Goal: Task Accomplishment & Management: Use online tool/utility

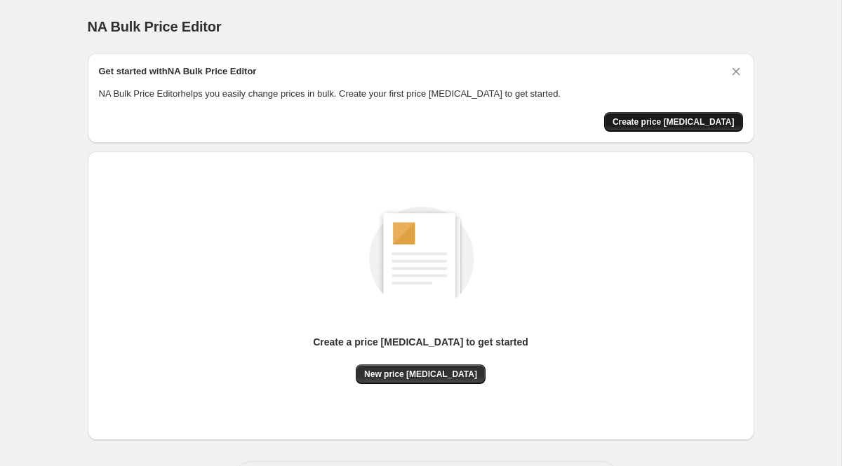
click at [682, 117] on span "Create price [MEDICAL_DATA]" at bounding box center [673, 121] width 122 height 11
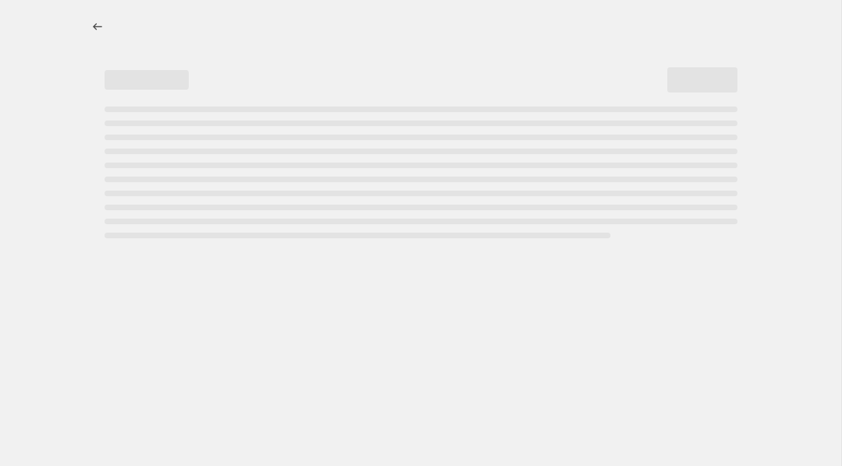
select select "percentage"
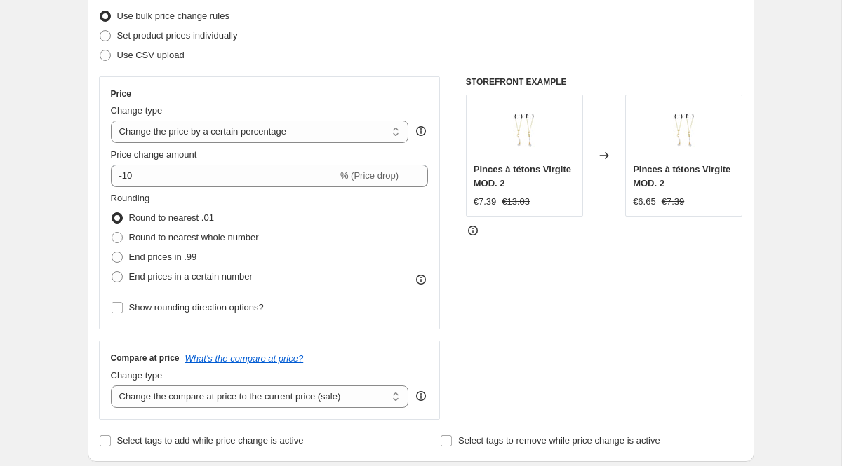
scroll to position [183, 0]
click at [158, 257] on span "End prices in .99" at bounding box center [163, 255] width 68 height 11
click at [112, 251] on input "End prices in .99" at bounding box center [112, 250] width 1 height 1
radio input "true"
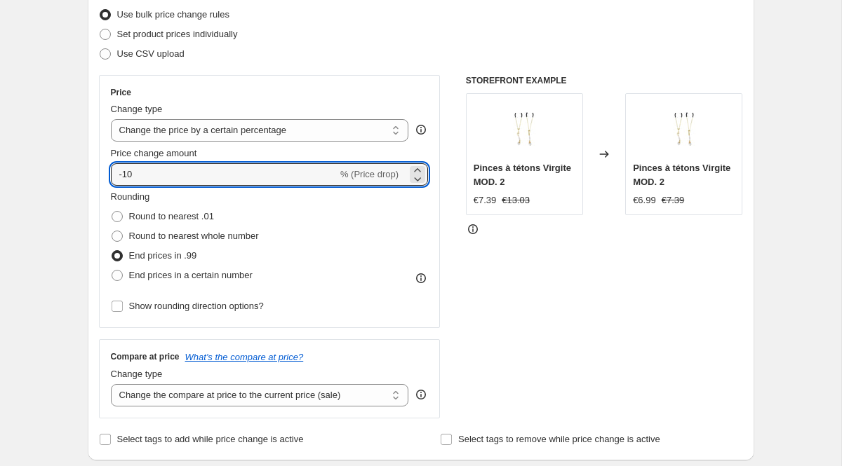
drag, startPoint x: 153, startPoint y: 168, endPoint x: 83, endPoint y: 170, distance: 69.5
click at [410, 166] on icon at bounding box center [417, 170] width 14 height 14
click at [413, 166] on icon at bounding box center [417, 170] width 14 height 14
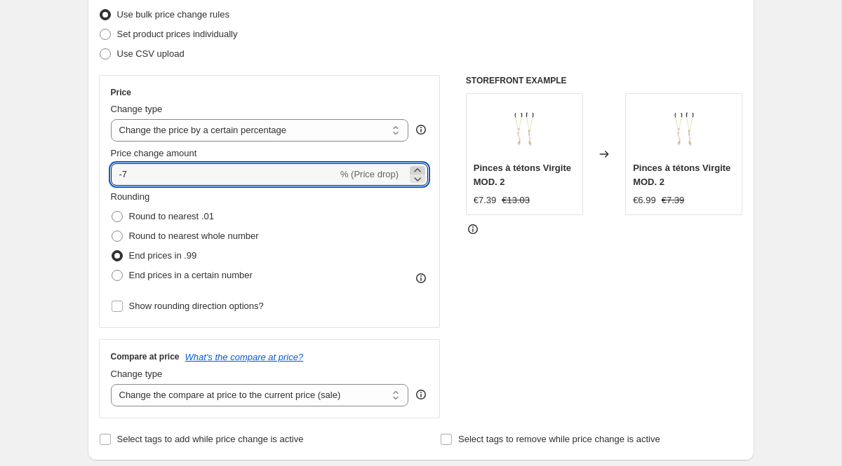
click at [413, 166] on icon at bounding box center [417, 170] width 14 height 14
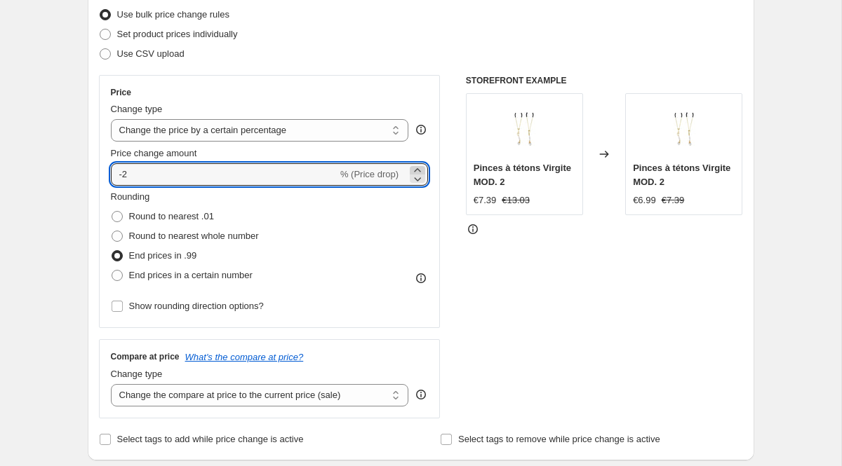
click at [413, 166] on icon at bounding box center [417, 170] width 14 height 14
type input "0"
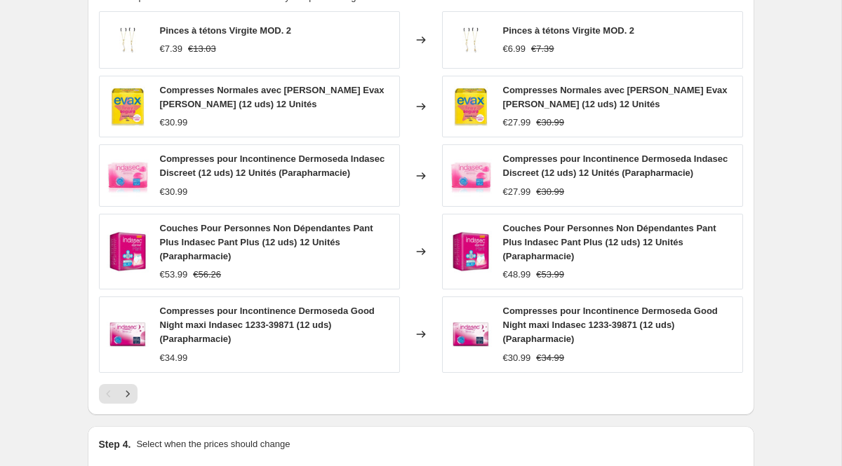
scroll to position [981, 0]
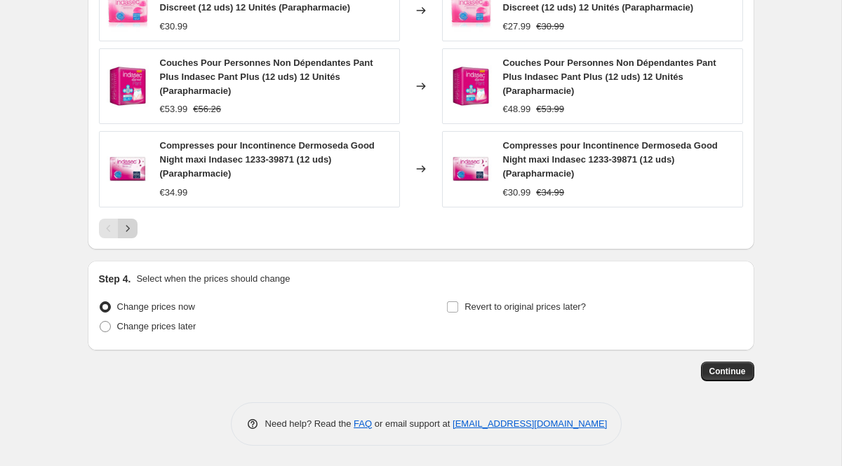
click at [133, 231] on icon "Next" at bounding box center [128, 229] width 14 height 14
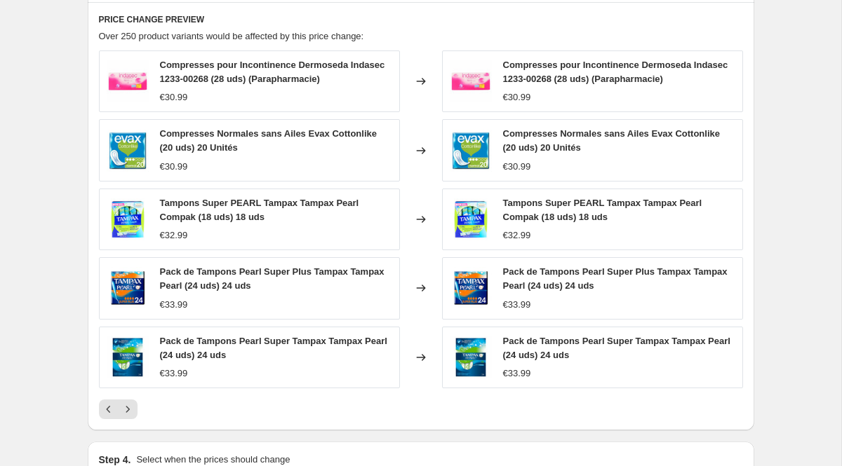
scroll to position [391, 0]
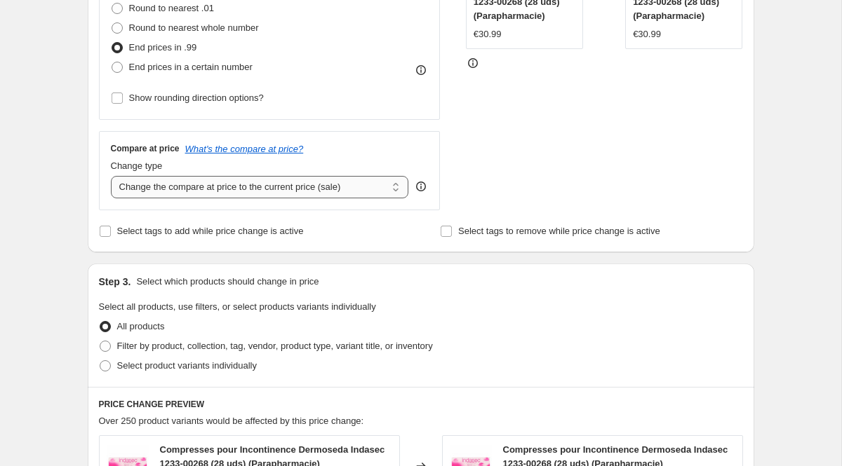
click at [379, 189] on select "Change the compare at price to the current price (sale) Change the compare at p…" at bounding box center [260, 187] width 298 height 22
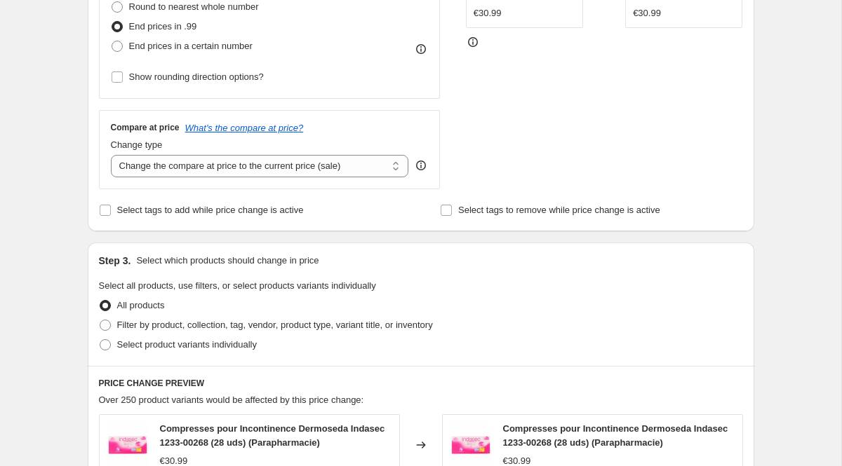
scroll to position [417, 0]
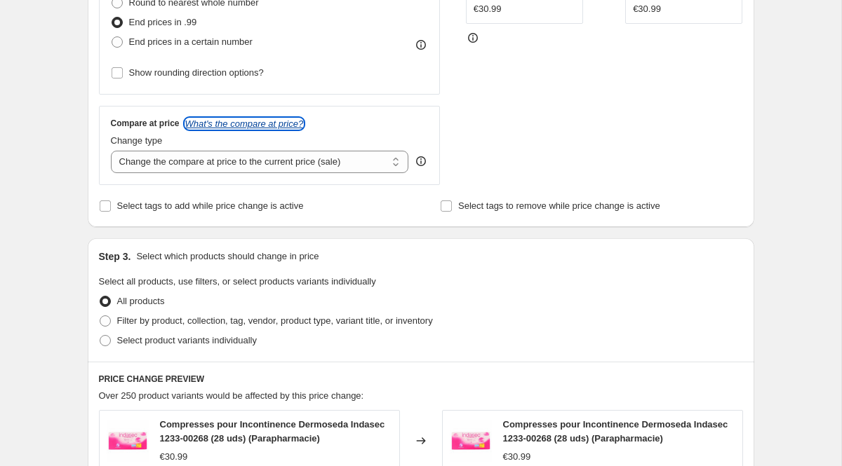
click at [246, 120] on icon "What's the compare at price?" at bounding box center [244, 124] width 119 height 11
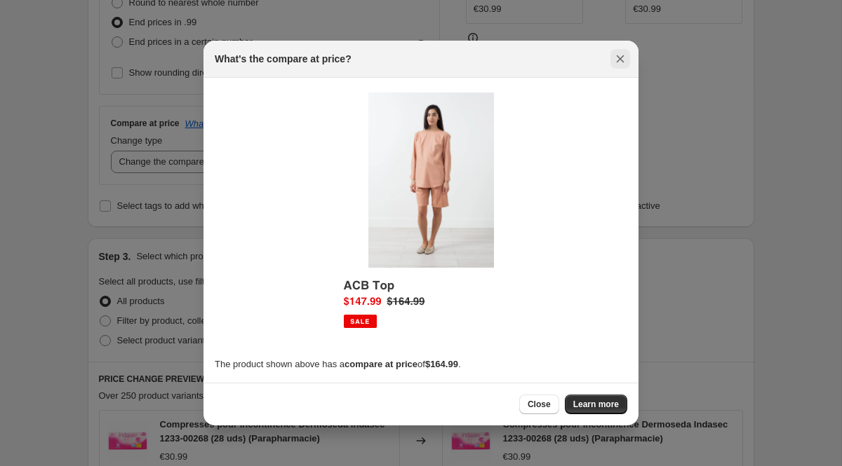
click at [620, 58] on icon "Close" at bounding box center [621, 59] width 8 height 8
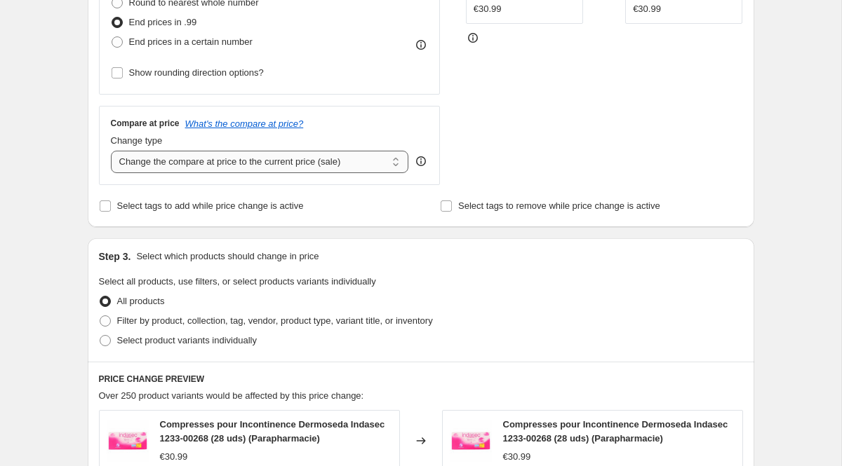
click at [165, 161] on select "Change the compare at price to the current price (sale) Change the compare at p…" at bounding box center [260, 162] width 298 height 22
click at [298, 158] on select "Change the compare at price to the current price (sale) Change the compare at p…" at bounding box center [260, 162] width 298 height 22
select select "remove"
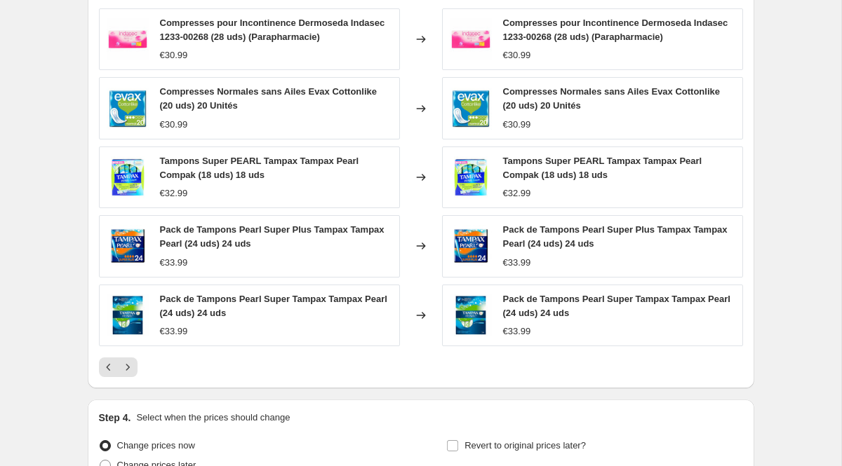
scroll to position [958, 0]
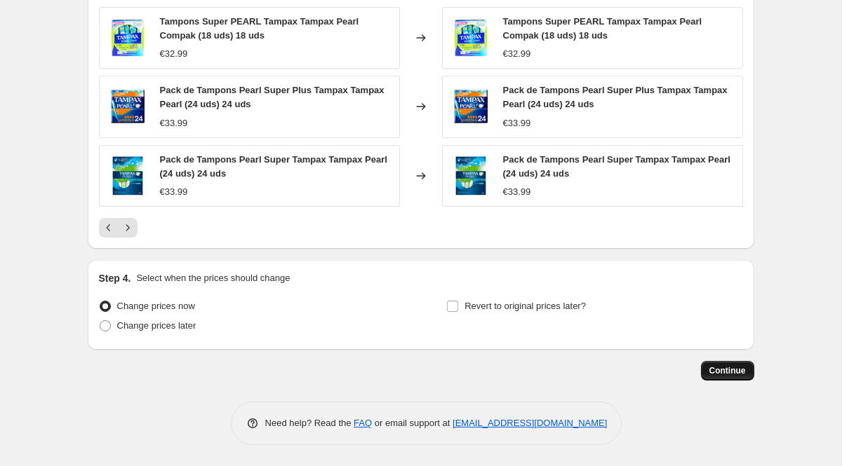
click at [746, 369] on button "Continue" at bounding box center [727, 371] width 53 height 20
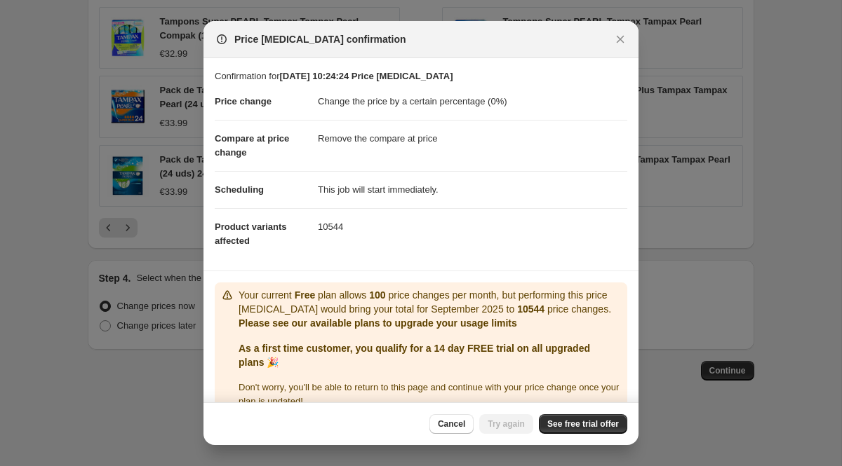
scroll to position [37, 0]
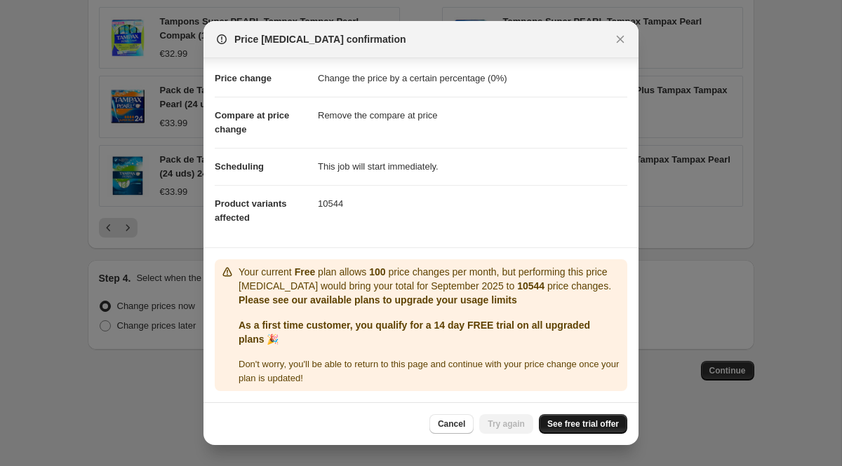
click at [576, 427] on span "See free trial offer" at bounding box center [583, 424] width 72 height 11
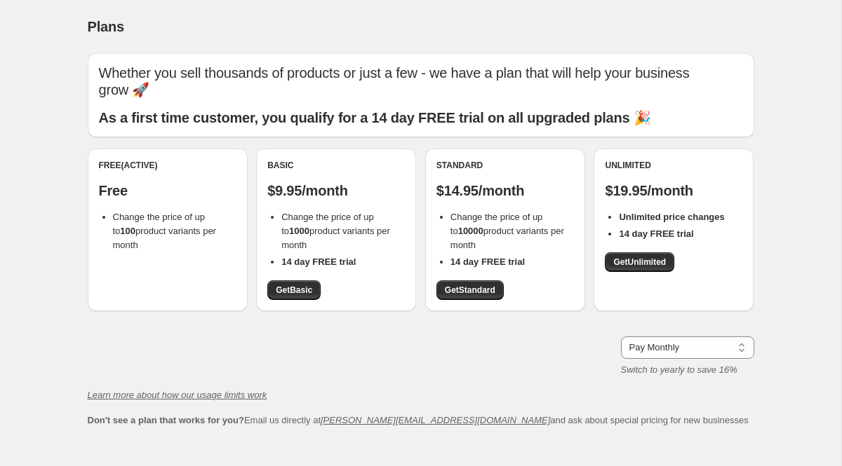
click at [483, 283] on div "Standard $14.95/month Change the price of up to 10000 product variants per mont…" at bounding box center [505, 230] width 160 height 163
click at [480, 285] on span "Get Standard" at bounding box center [470, 290] width 51 height 11
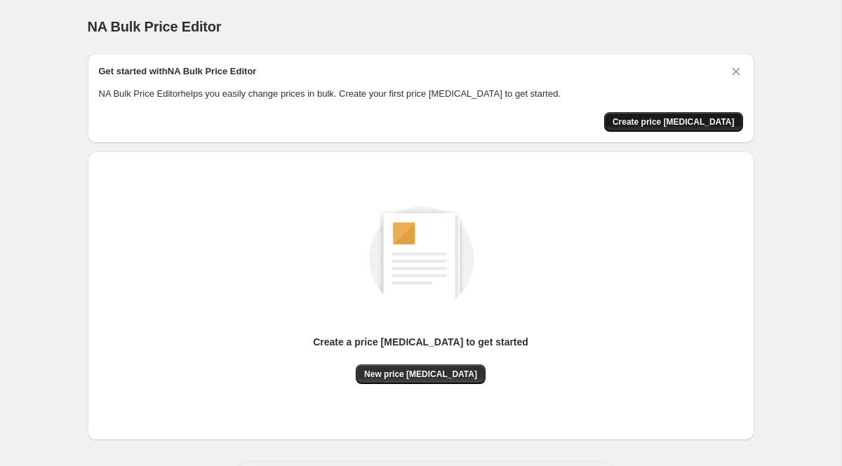
click at [662, 127] on span "Create price [MEDICAL_DATA]" at bounding box center [673, 121] width 122 height 11
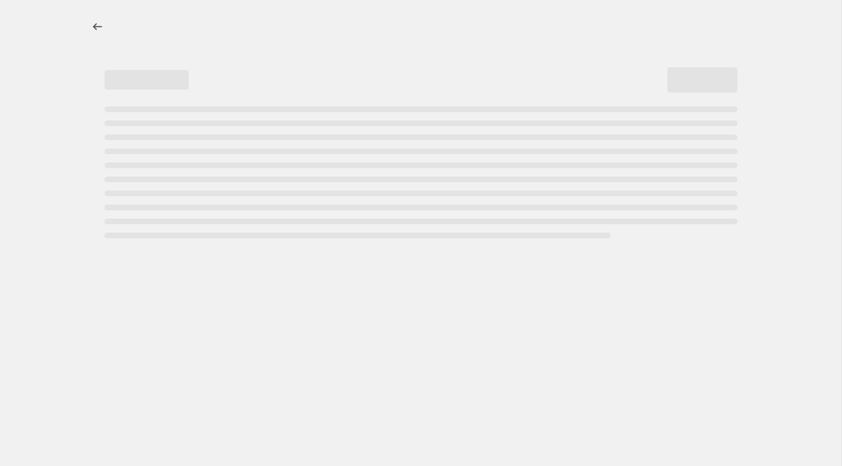
select select "percentage"
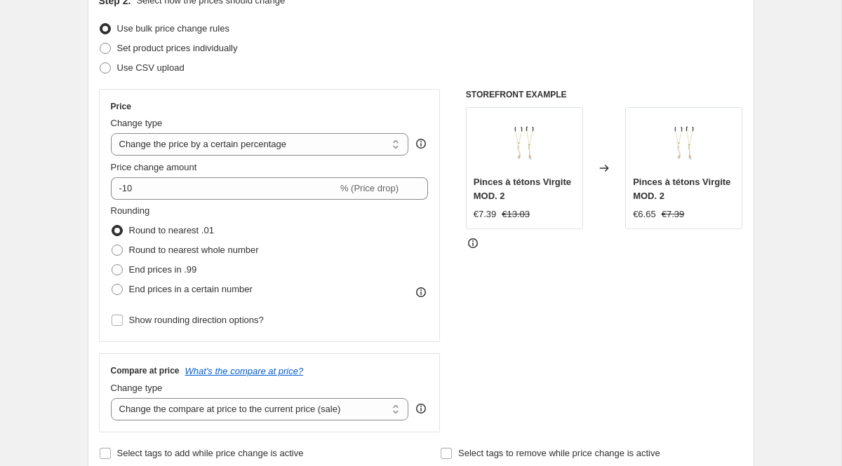
scroll to position [171, 0]
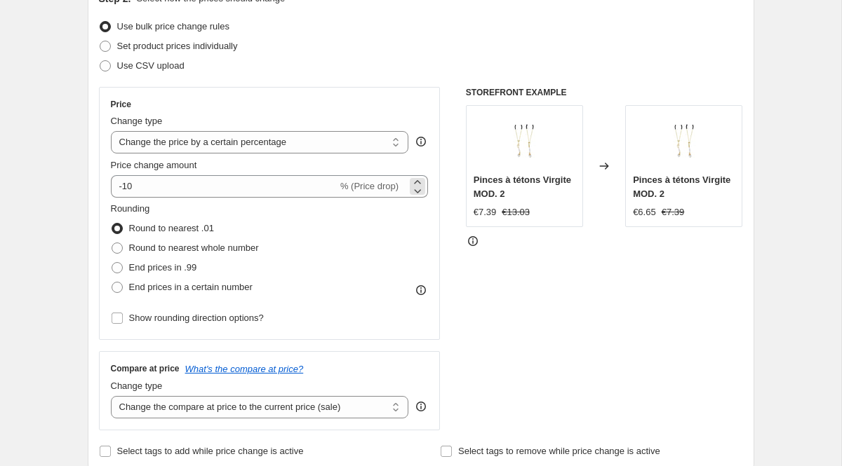
click at [360, 184] on span "% (Price drop)" at bounding box center [369, 186] width 58 height 11
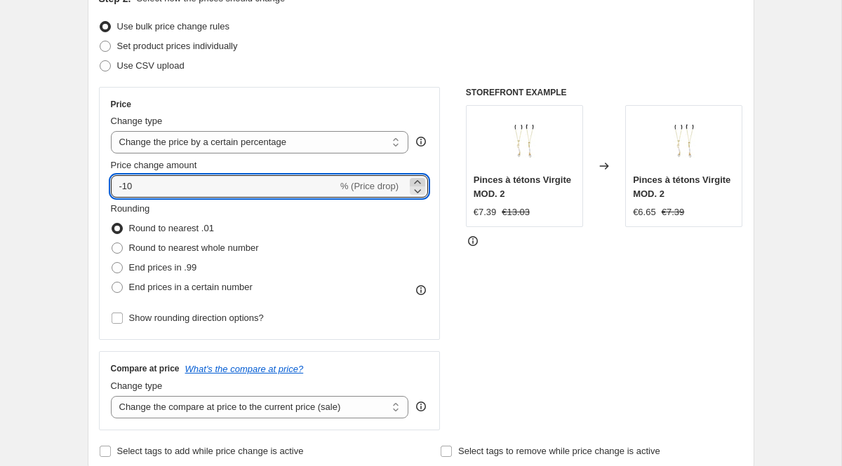
click at [418, 180] on icon at bounding box center [417, 182] width 14 height 14
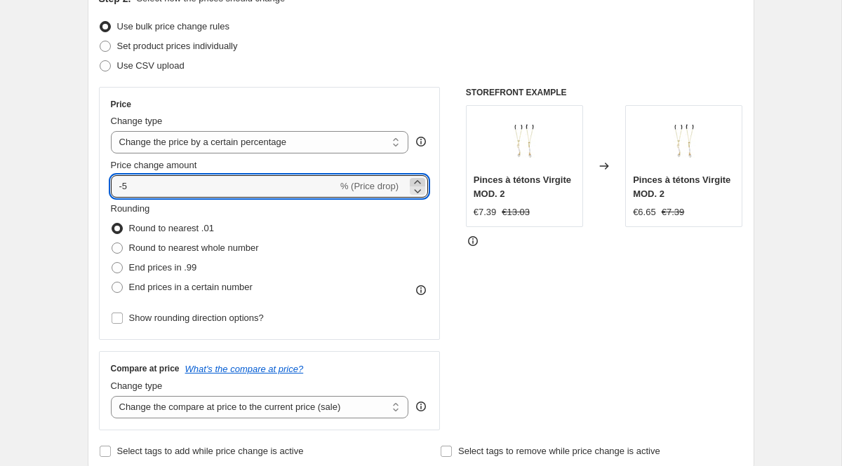
click at [418, 180] on icon at bounding box center [417, 182] width 14 height 14
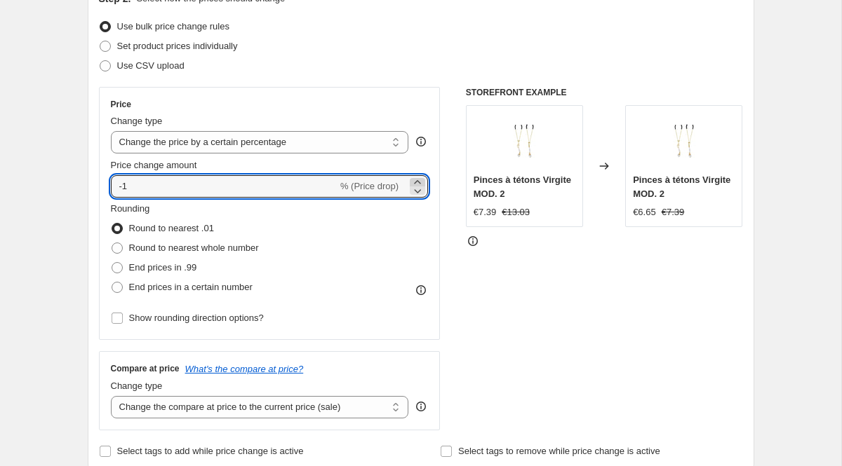
type input "0"
click at [356, 140] on select "Change the price to a certain amount Change the price by a certain amount Chang…" at bounding box center [260, 142] width 298 height 22
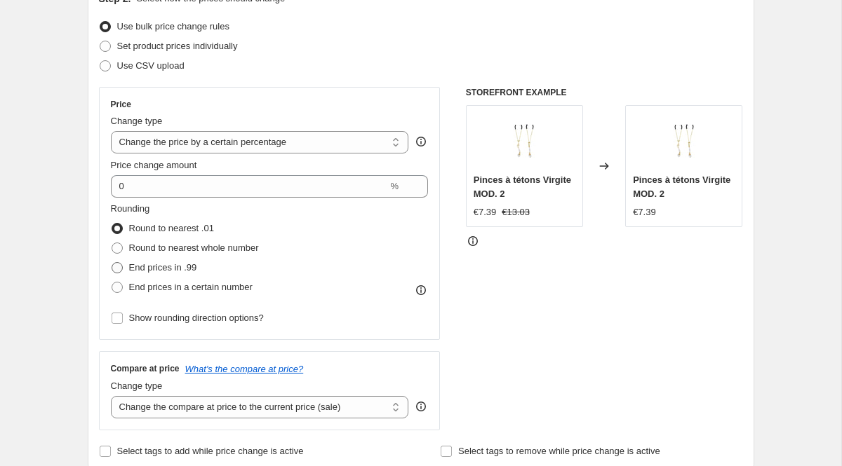
click at [160, 267] on span "End prices in .99" at bounding box center [163, 267] width 68 height 11
click at [112, 263] on input "End prices in .99" at bounding box center [112, 262] width 1 height 1
radio input "true"
click at [281, 144] on select "Change the price to a certain amount Change the price by a certain amount Chang…" at bounding box center [260, 142] width 298 height 22
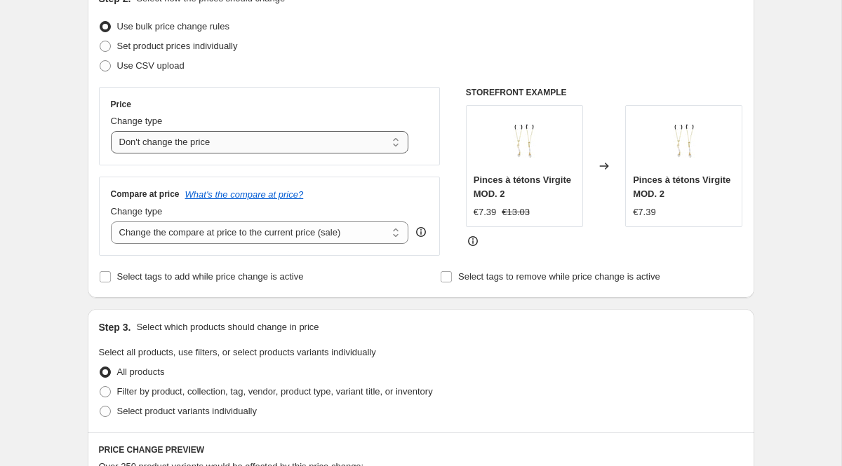
click at [259, 138] on select "Change the price to a certain amount Change the price by a certain amount Chang…" at bounding box center [260, 142] width 298 height 22
select select "percentage"
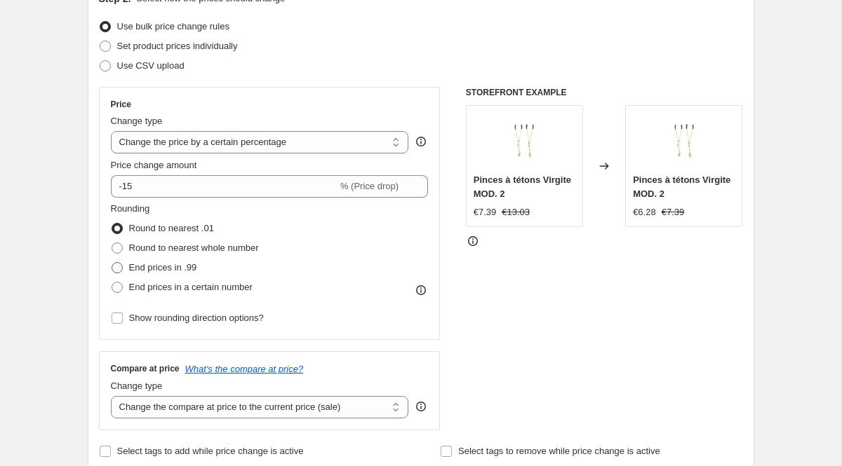
click at [188, 271] on span "End prices in .99" at bounding box center [163, 267] width 68 height 11
click at [112, 263] on input "End prices in .99" at bounding box center [112, 262] width 1 height 1
radio input "true"
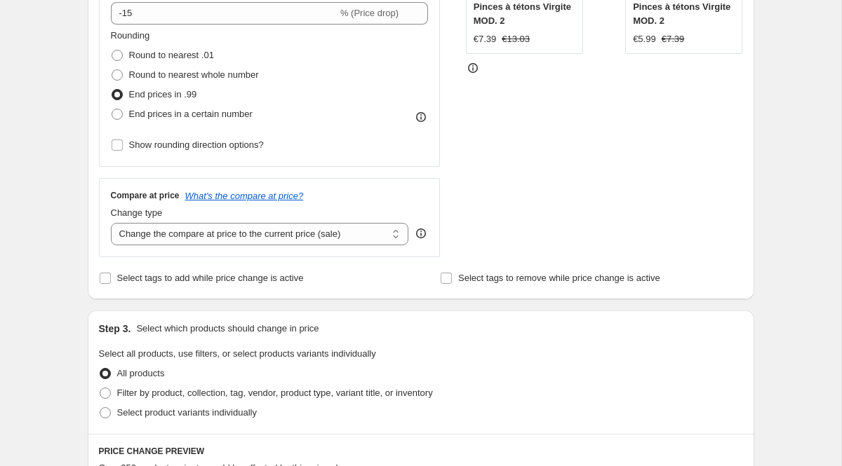
scroll to position [351, 0]
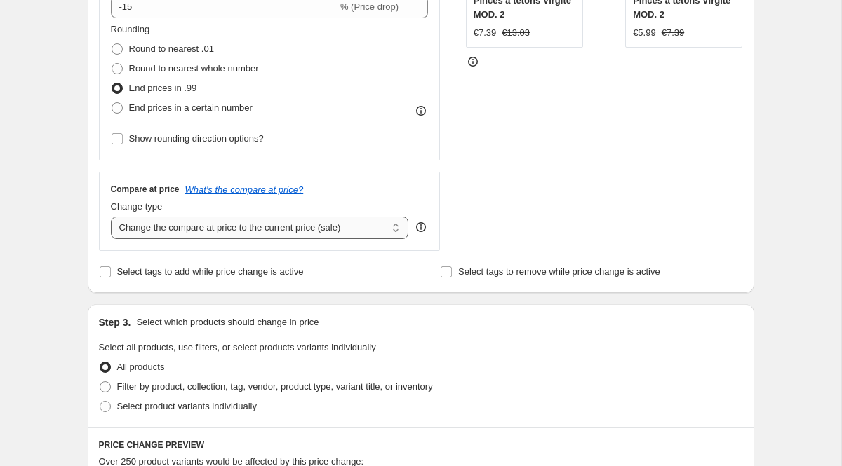
click at [199, 231] on select "Change the compare at price to the current price (sale) Change the compare at p…" at bounding box center [260, 228] width 298 height 22
select select "remove"
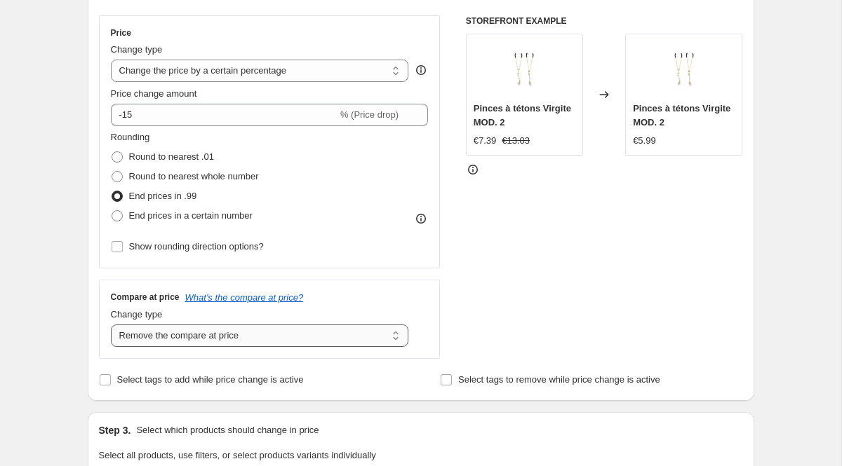
scroll to position [238, 0]
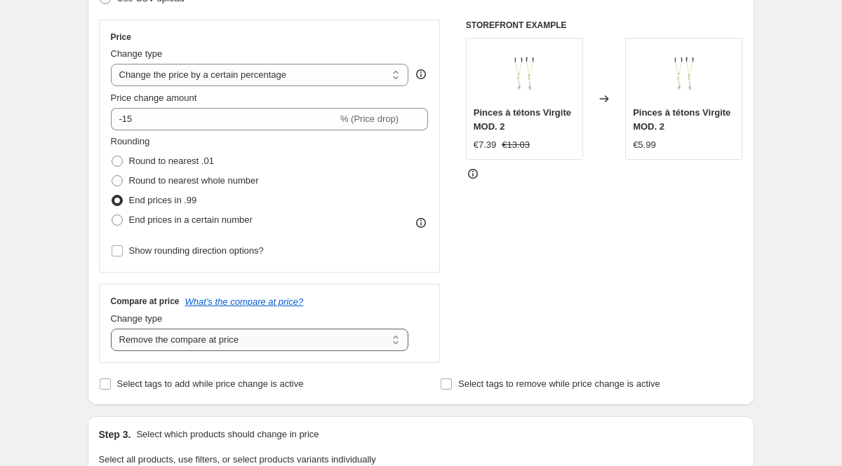
click at [210, 335] on select "Change the compare at price to the current price (sale) Change the compare at p…" at bounding box center [260, 340] width 298 height 22
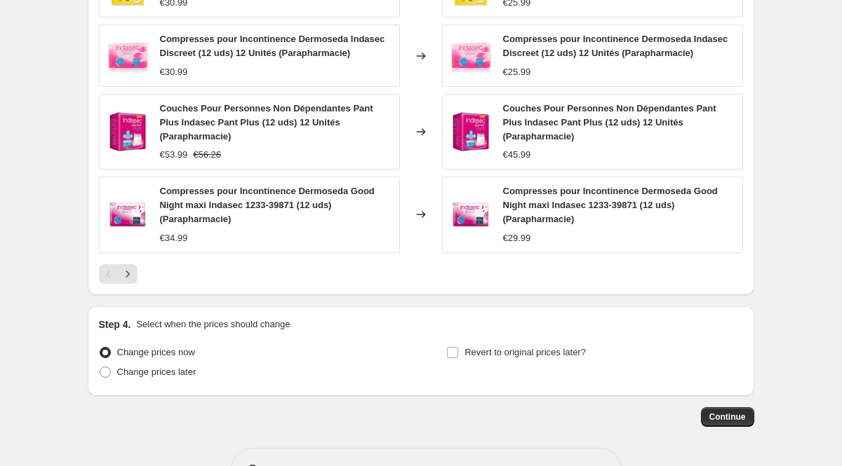
scroll to position [937, 0]
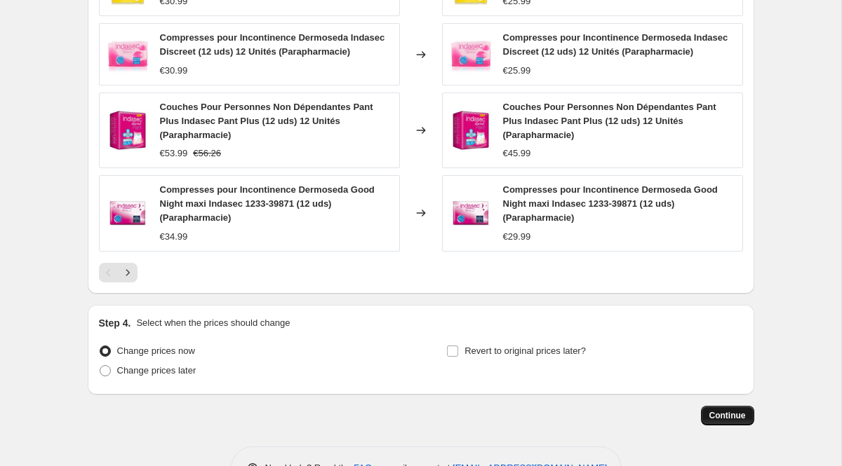
click at [715, 412] on span "Continue" at bounding box center [727, 415] width 36 height 11
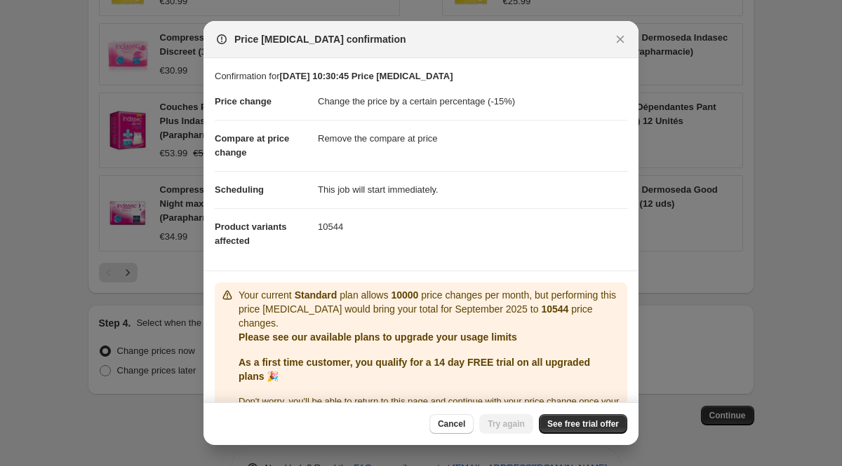
scroll to position [37, 0]
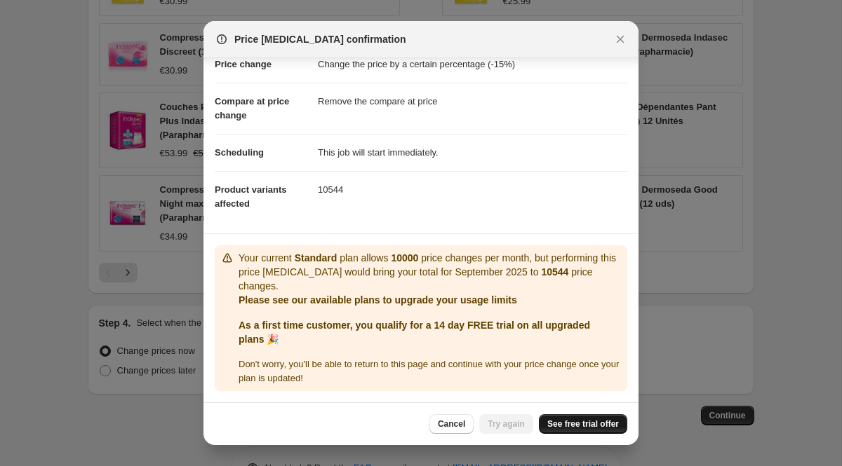
click at [576, 422] on span "See free trial offer" at bounding box center [583, 424] width 72 height 11
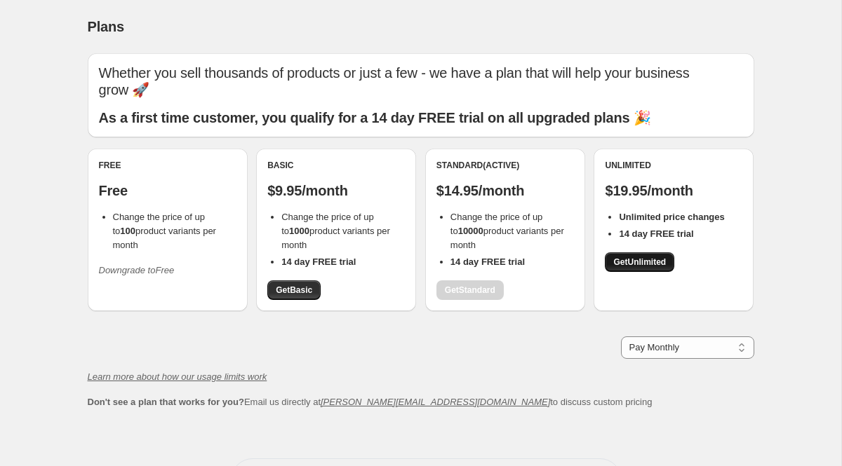
click at [631, 257] on span "Get Unlimited" at bounding box center [639, 262] width 53 height 11
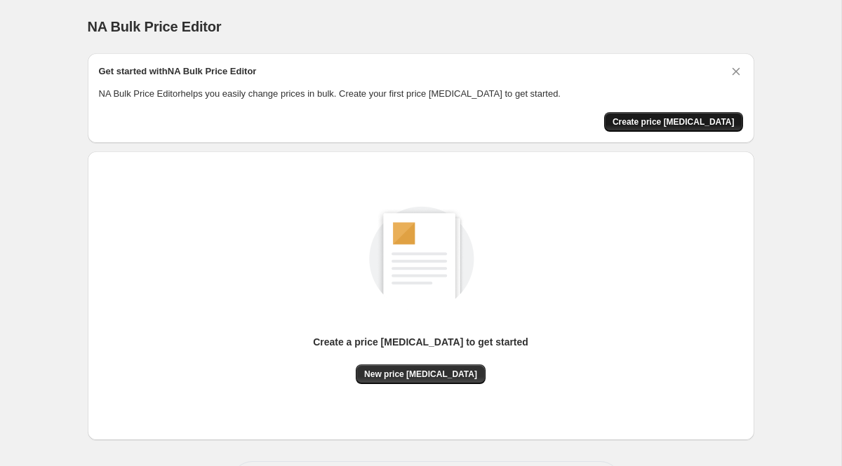
click at [657, 120] on span "Create price [MEDICAL_DATA]" at bounding box center [673, 121] width 122 height 11
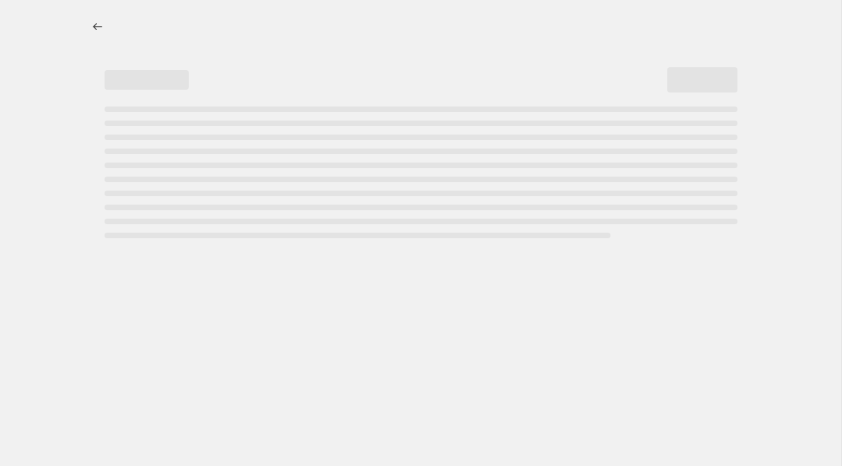
select select "percentage"
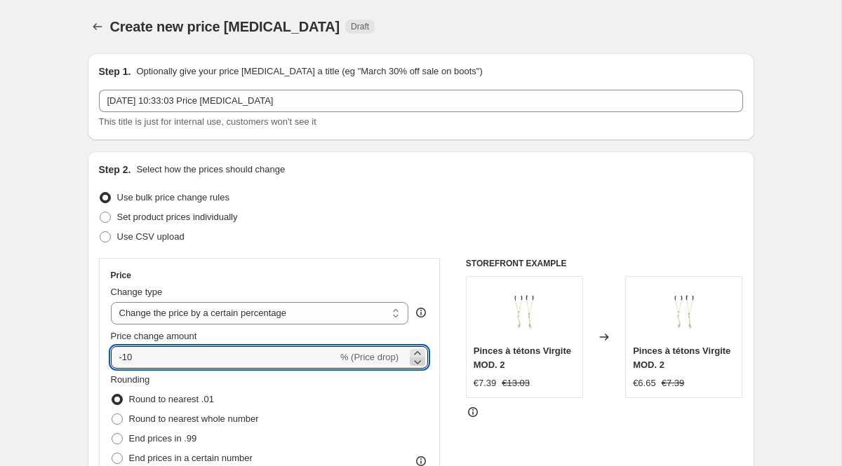
click at [415, 356] on icon at bounding box center [417, 362] width 14 height 14
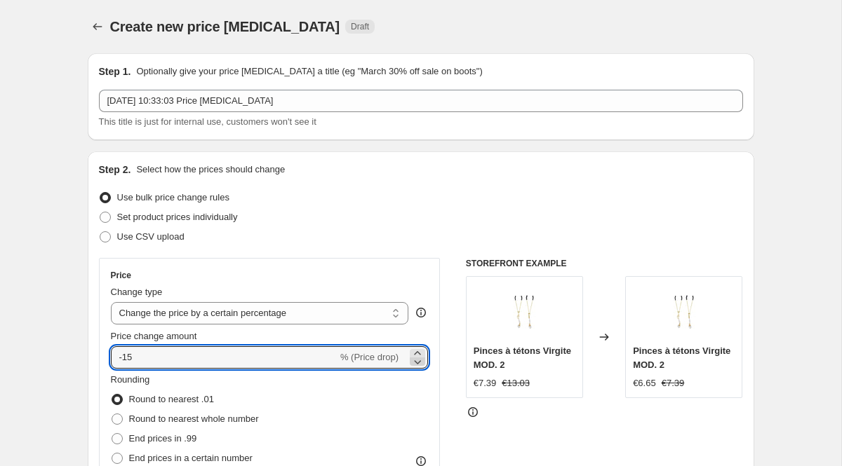
click at [417, 365] on icon at bounding box center [417, 362] width 14 height 14
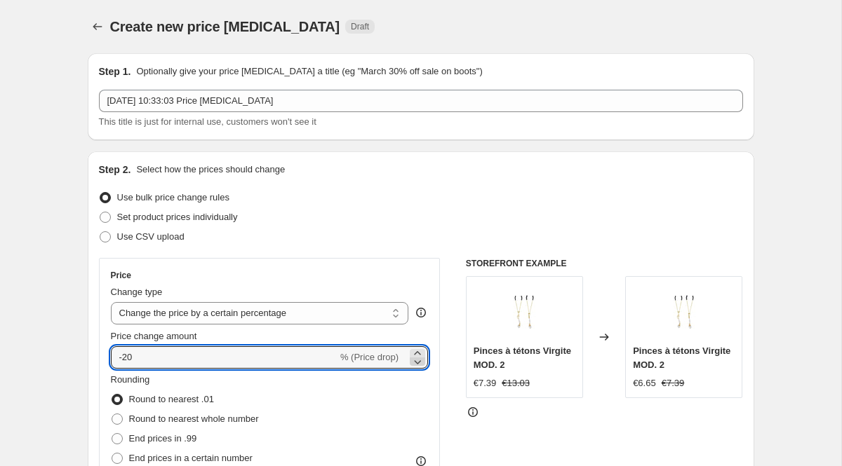
click at [417, 365] on icon at bounding box center [417, 362] width 14 height 14
click at [415, 355] on icon at bounding box center [417, 362] width 14 height 14
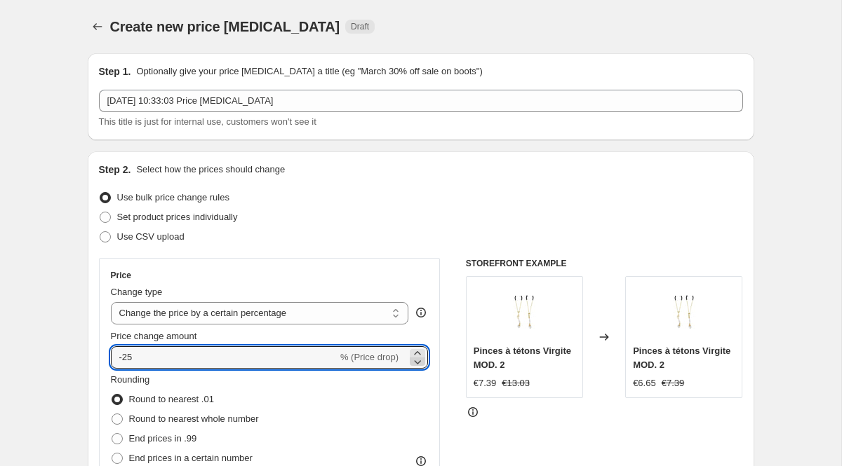
click at [415, 355] on icon at bounding box center [417, 362] width 14 height 14
click at [419, 352] on icon at bounding box center [417, 354] width 14 height 14
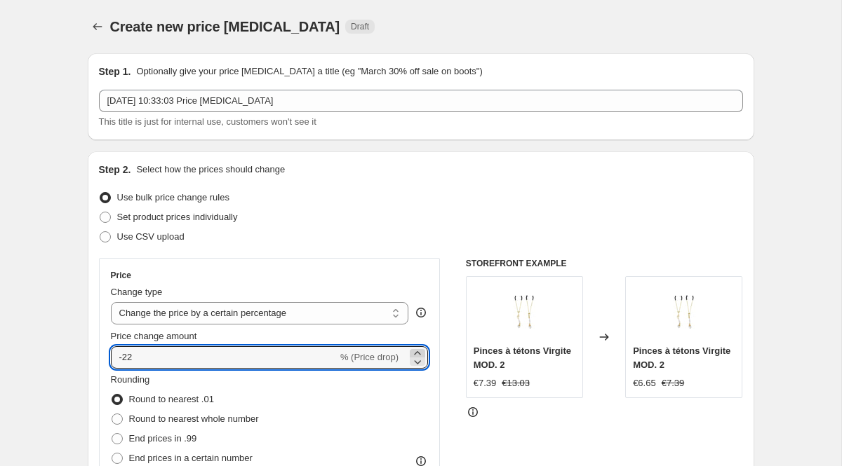
click at [419, 352] on icon at bounding box center [417, 354] width 14 height 14
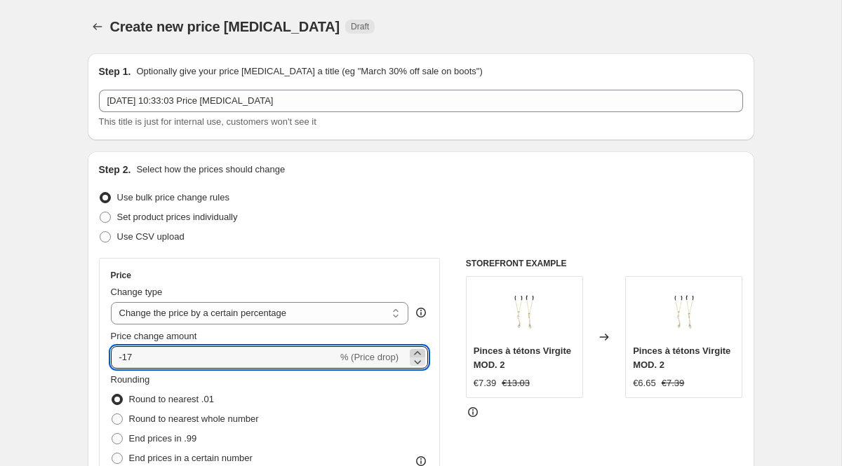
click at [419, 352] on icon at bounding box center [417, 354] width 14 height 14
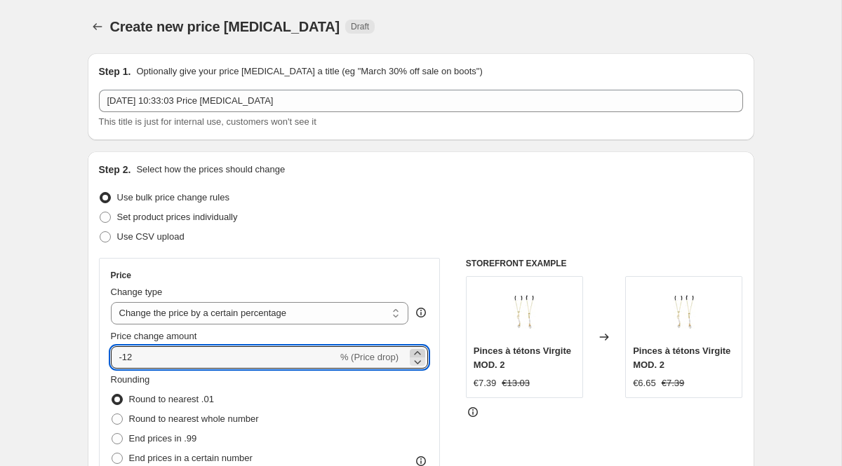
click at [419, 352] on icon at bounding box center [417, 354] width 14 height 14
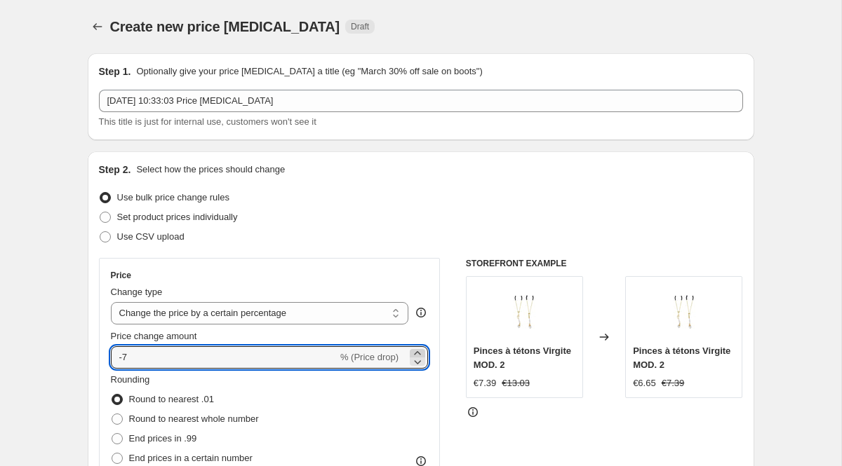
click at [419, 352] on icon at bounding box center [417, 354] width 14 height 14
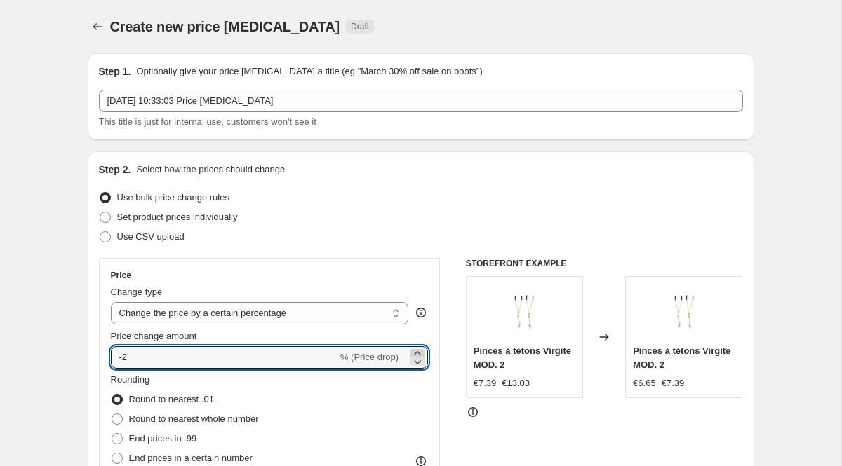
click at [419, 352] on icon at bounding box center [417, 354] width 14 height 14
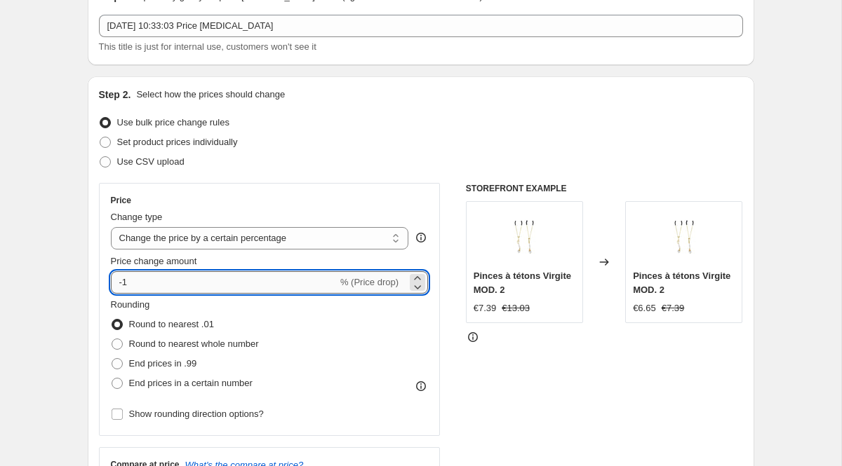
scroll to position [154, 0]
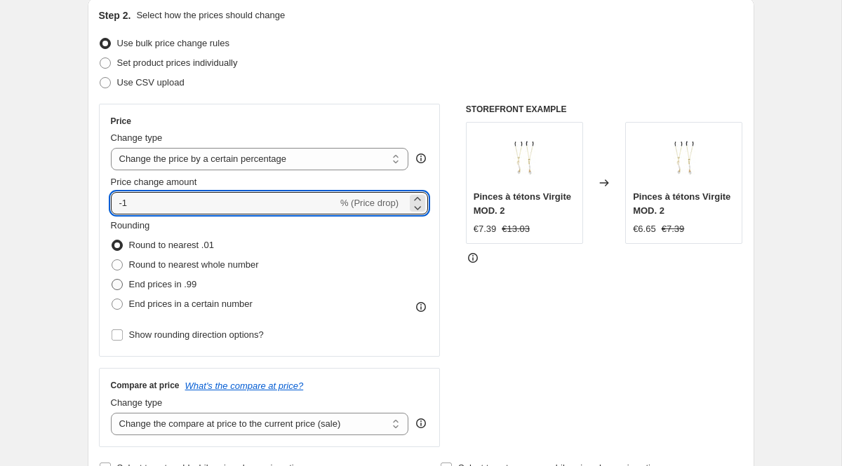
type input "-1"
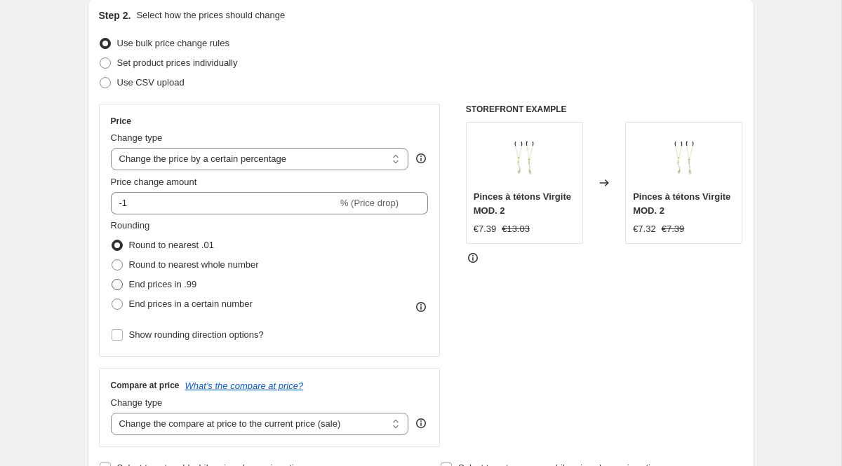
click at [179, 288] on span "End prices in .99" at bounding box center [163, 284] width 68 height 11
click at [112, 280] on input "End prices in .99" at bounding box center [112, 279] width 1 height 1
radio input "true"
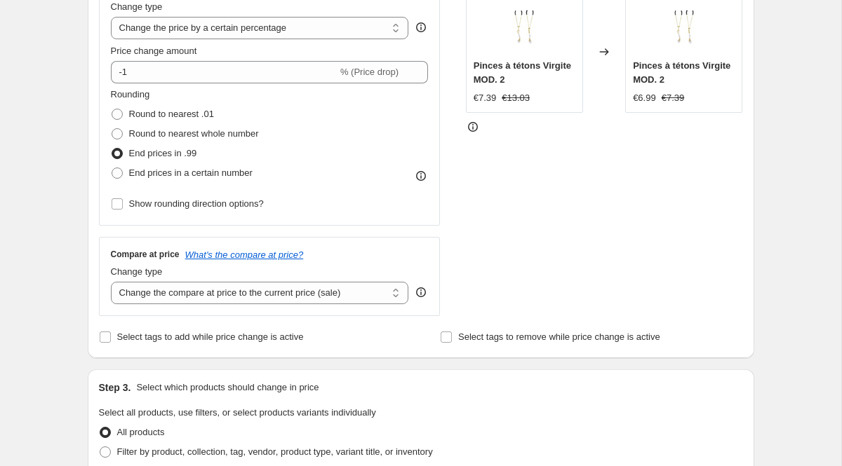
scroll to position [283, 0]
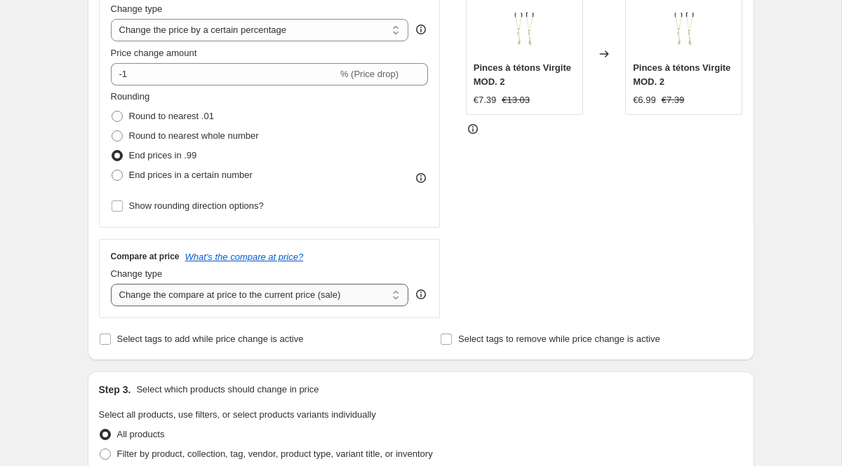
click at [335, 302] on select "Change the compare at price to the current price (sale) Change the compare at p…" at bounding box center [260, 295] width 298 height 22
select select "remove"
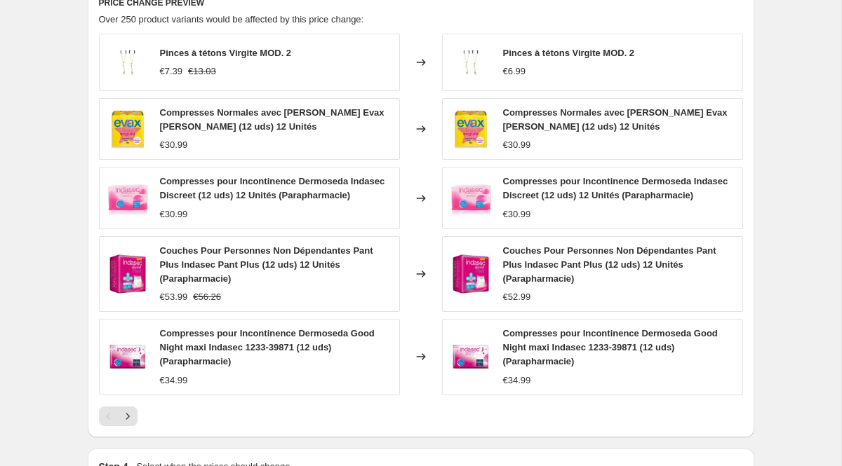
scroll to position [981, 0]
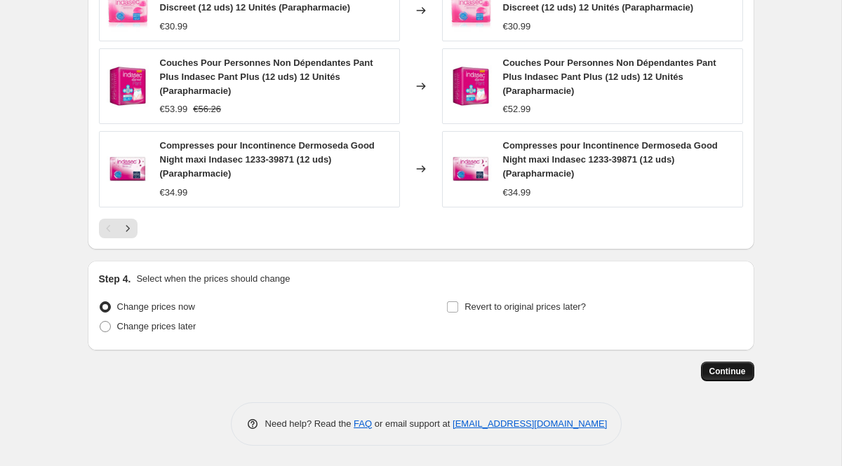
click at [732, 368] on span "Continue" at bounding box center [727, 371] width 36 height 11
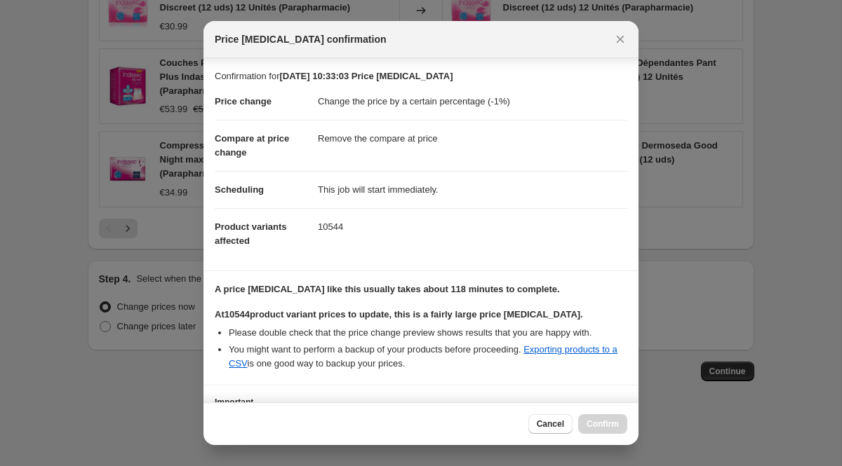
scroll to position [115, 0]
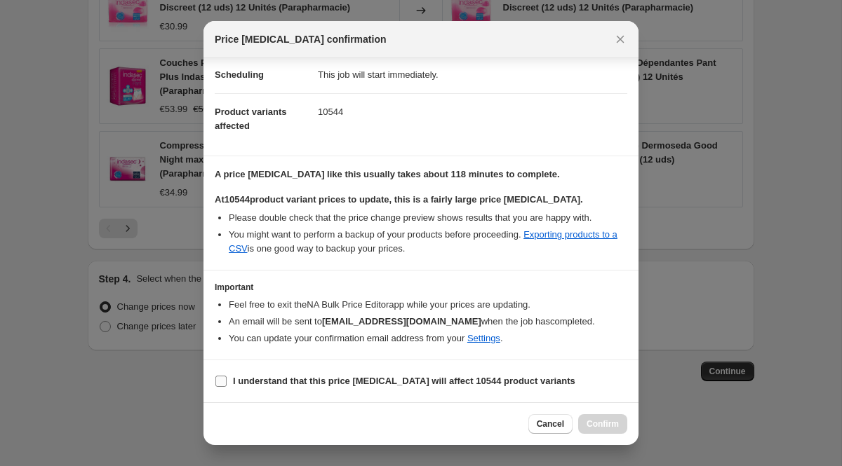
click at [359, 382] on b "I understand that this price [MEDICAL_DATA] will affect 10544 product variants" at bounding box center [404, 381] width 342 height 11
click at [227, 382] on input "I understand that this price [MEDICAL_DATA] will affect 10544 product variants" at bounding box center [220, 381] width 11 height 11
checkbox input "true"
click at [606, 426] on span "Confirm" at bounding box center [602, 424] width 32 height 11
